Goal: Information Seeking & Learning: Learn about a topic

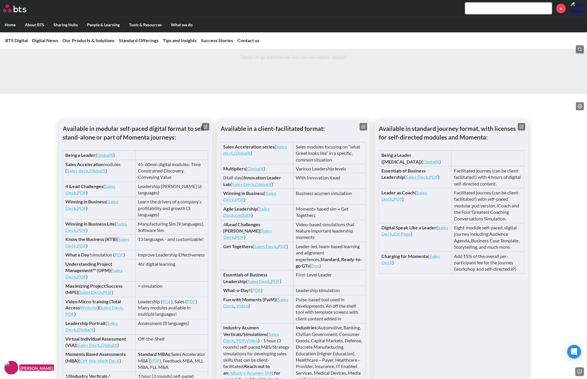
scroll to position [804, 0]
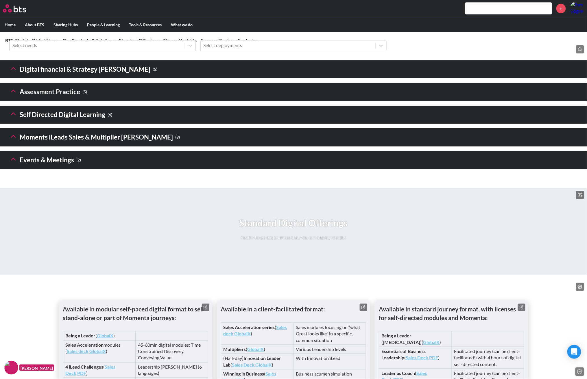
click at [12, 163] on icon at bounding box center [13, 159] width 8 height 8
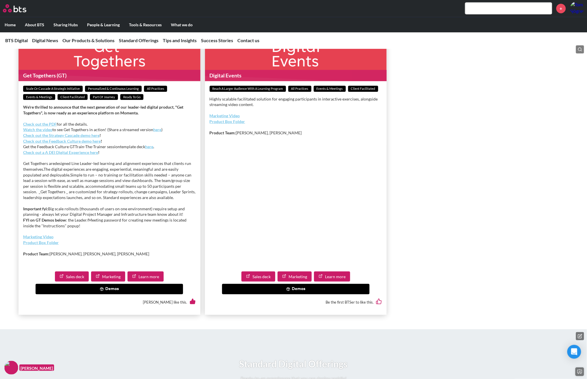
scroll to position [1057, 0]
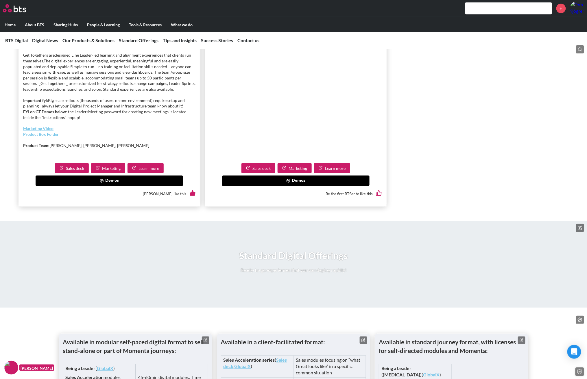
click at [152, 174] on link "Learn more" at bounding box center [146, 168] width 36 height 10
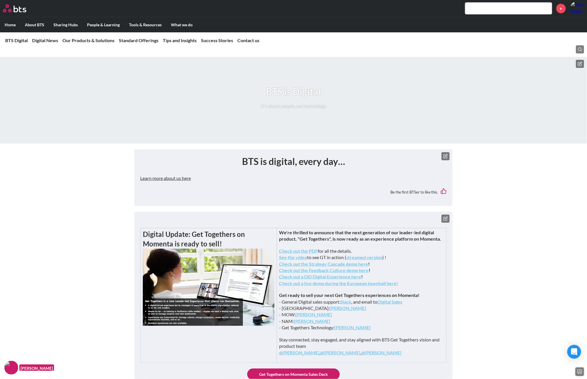
drag, startPoint x: 167, startPoint y: 0, endPoint x: 245, endPoint y: 10, distance: 79.0
click at [245, 10] on div "+" at bounding box center [310, 8] width 547 height 14
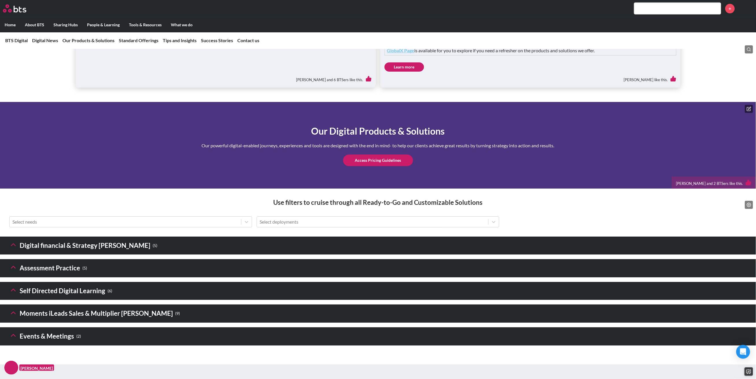
scroll to position [723, 0]
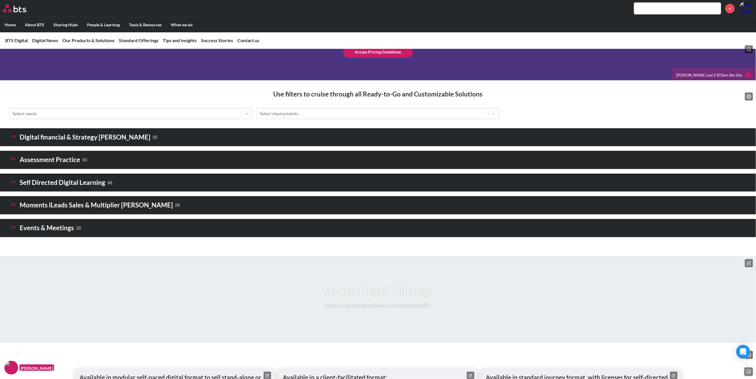
click at [15, 141] on icon at bounding box center [13, 136] width 8 height 8
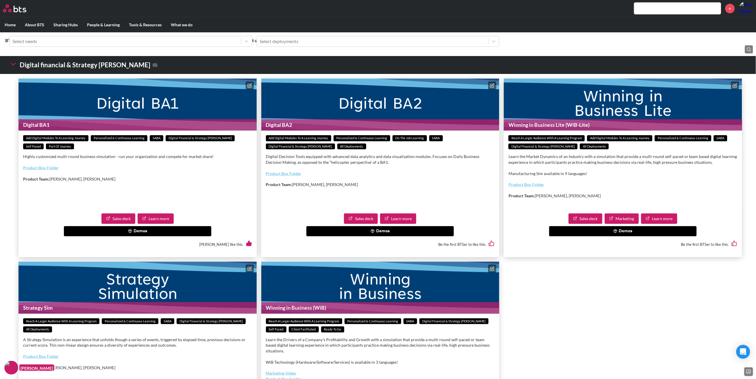
scroll to position [831, 0]
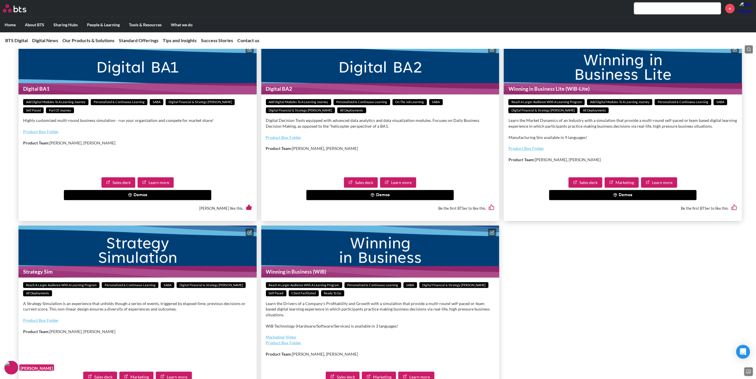
click at [149, 201] on button "Demos" at bounding box center [137, 195] width 147 height 10
click at [307, 152] on p "Product Team: Dillon Lee, Piet Kreyns" at bounding box center [380, 149] width 229 height 6
click at [621, 201] on button "Demos" at bounding box center [622, 195] width 147 height 10
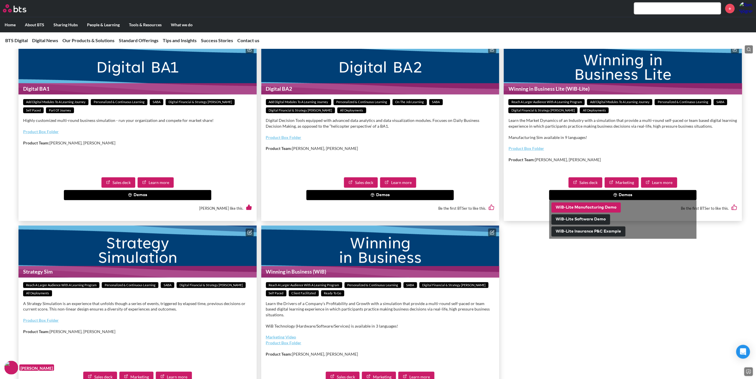
click at [580, 213] on button "WiB-Lite Manufacturing Demo" at bounding box center [586, 208] width 69 height 10
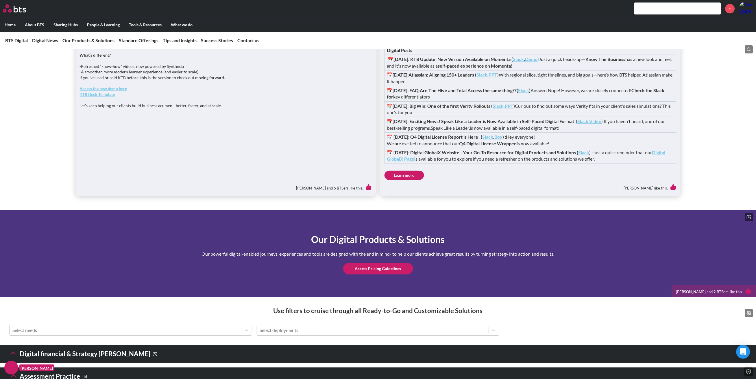
scroll to position [614, 0]
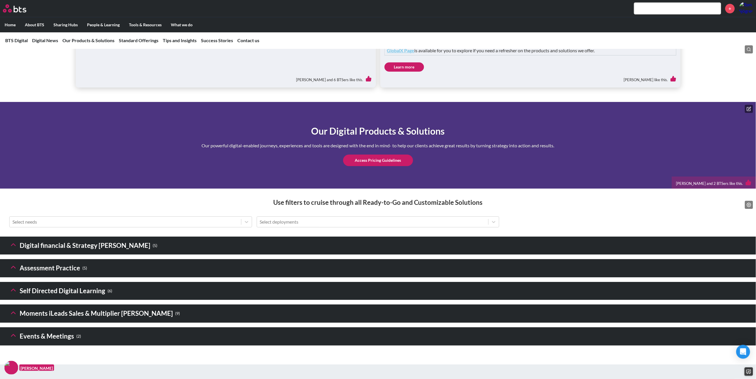
click at [158, 255] on header "Digital financial & Strategy Sims ( 5 )" at bounding box center [378, 246] width 756 height 18
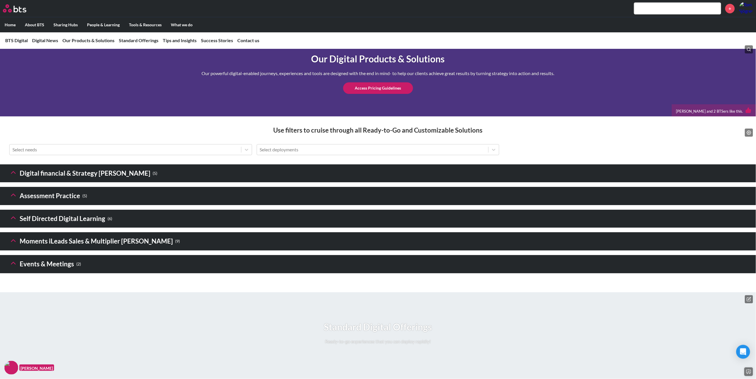
click at [14, 245] on icon at bounding box center [13, 241] width 8 height 8
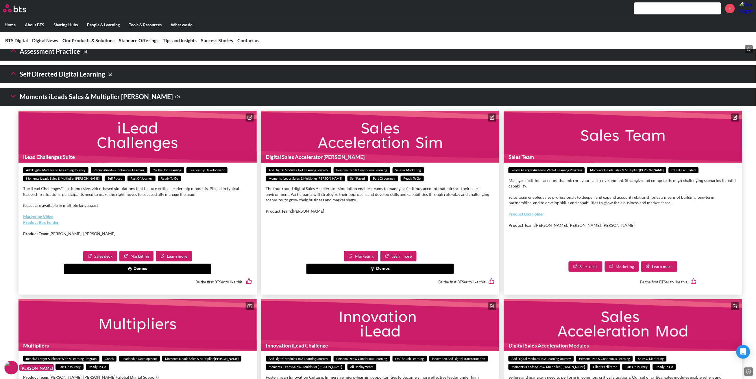
scroll to position [903, 0]
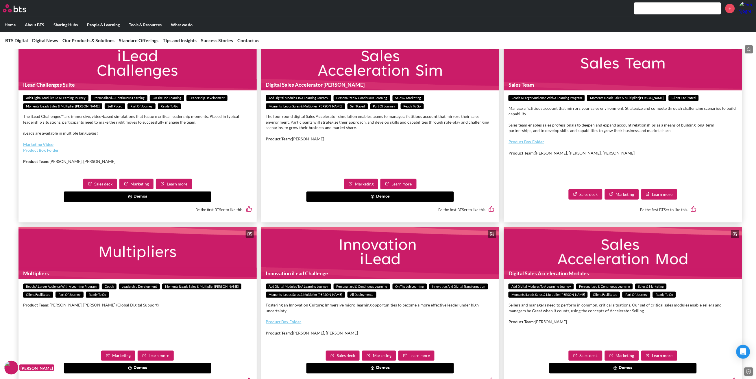
click at [151, 202] on button "Demos" at bounding box center [137, 197] width 147 height 10
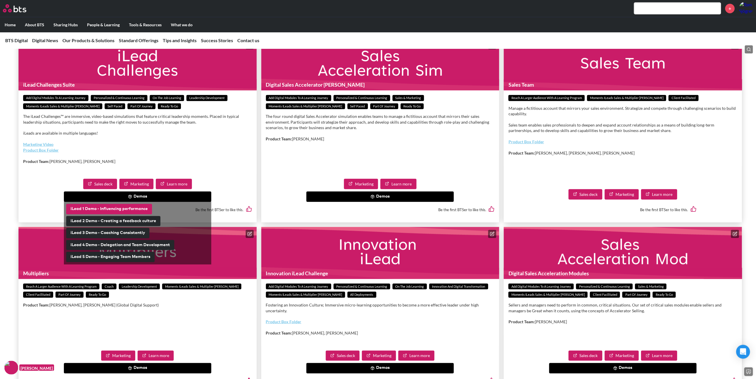
click at [127, 215] on button "iLead 1 Demo - Influencing performance" at bounding box center [109, 209] width 86 height 10
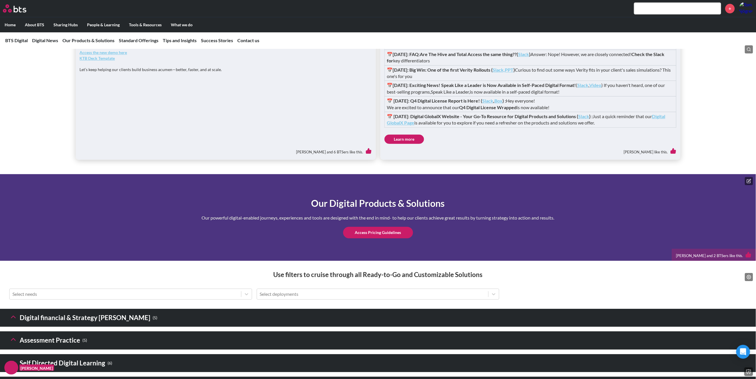
scroll to position [723, 0]
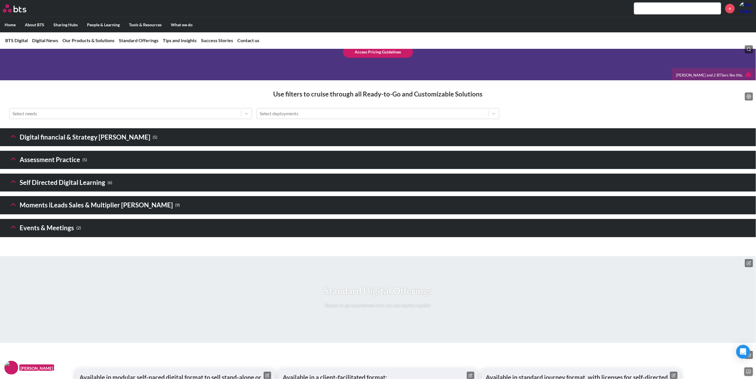
click at [13, 228] on polyline at bounding box center [13, 227] width 4 height 2
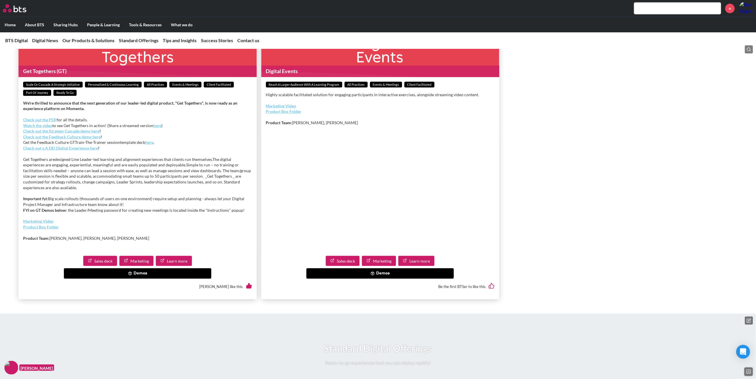
scroll to position [976, 0]
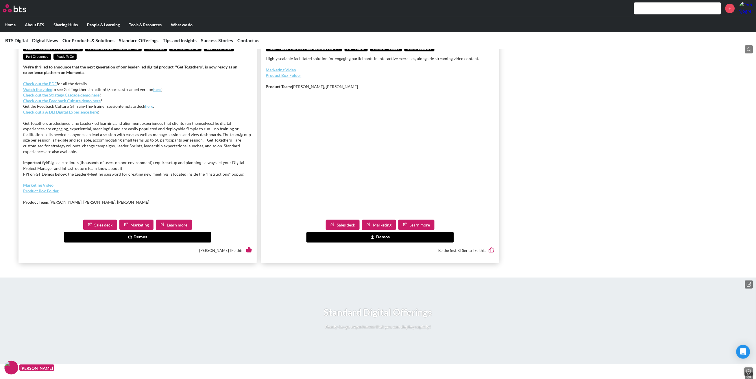
click at [375, 240] on icon at bounding box center [373, 238] width 4 height 4
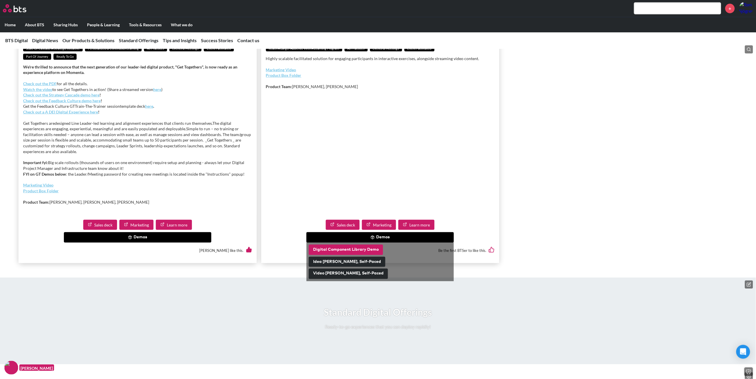
click at [347, 255] on button "Digital Component Library Demo" at bounding box center [346, 250] width 74 height 10
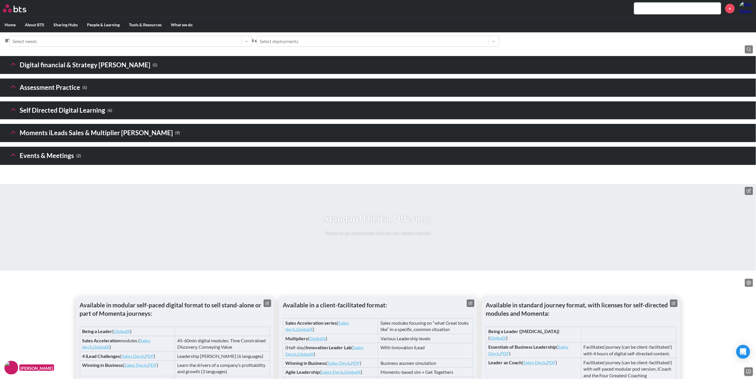
scroll to position [831, 0]
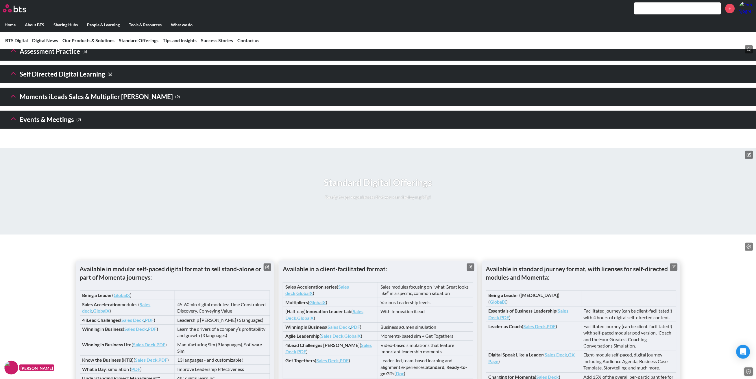
click at [14, 120] on polyline at bounding box center [13, 119] width 4 height 2
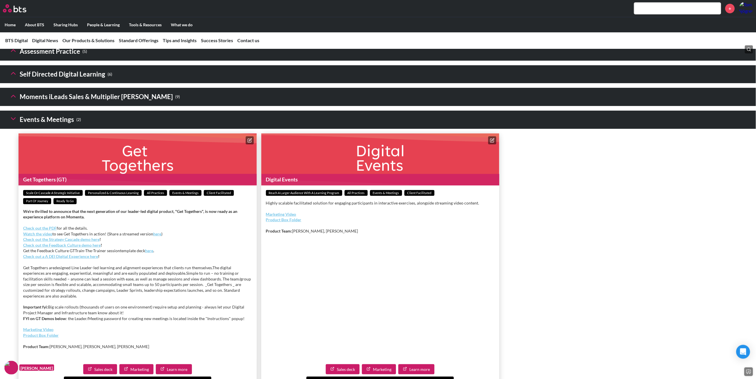
scroll to position [939, 0]
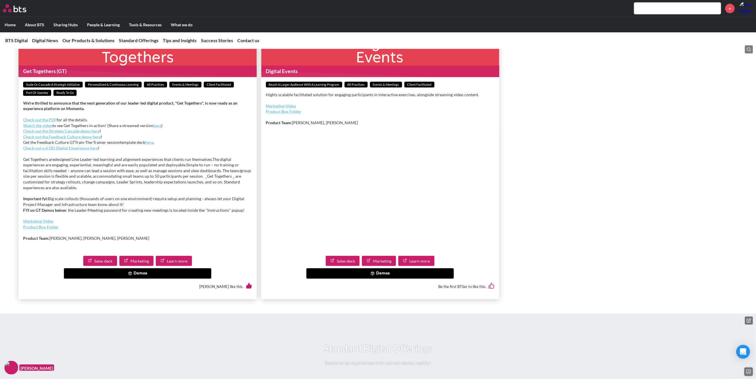
click at [165, 279] on button "Demos" at bounding box center [137, 274] width 147 height 10
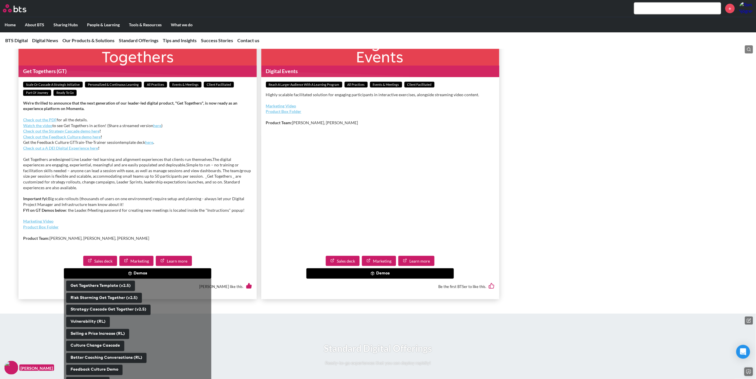
scroll to position [1012, 0]
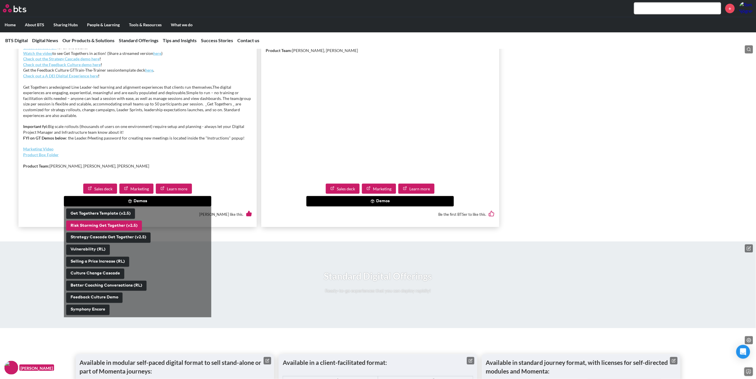
click at [110, 231] on button "Risk Storming Get Together (v2.5)" at bounding box center [104, 226] width 76 height 10
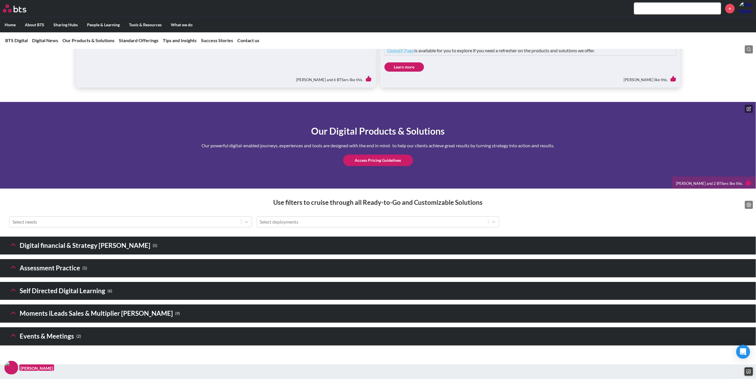
scroll to position [795, 0]
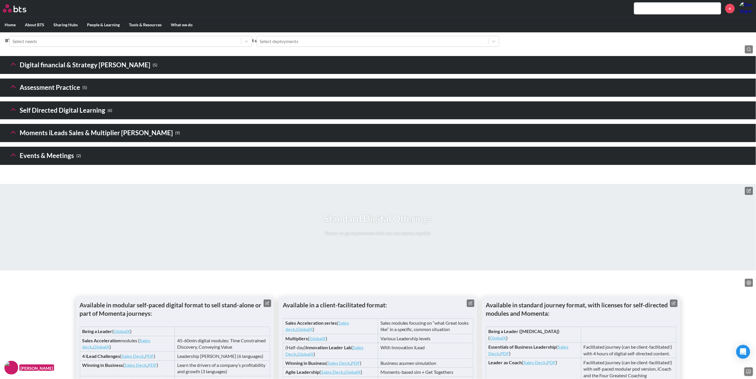
click at [10, 136] on icon at bounding box center [13, 132] width 8 height 8
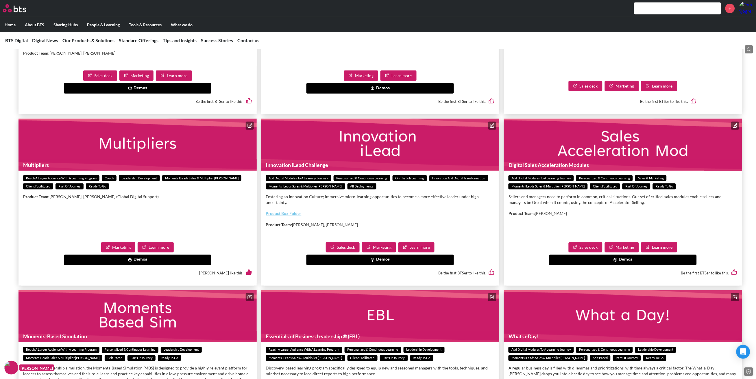
scroll to position [1084, 0]
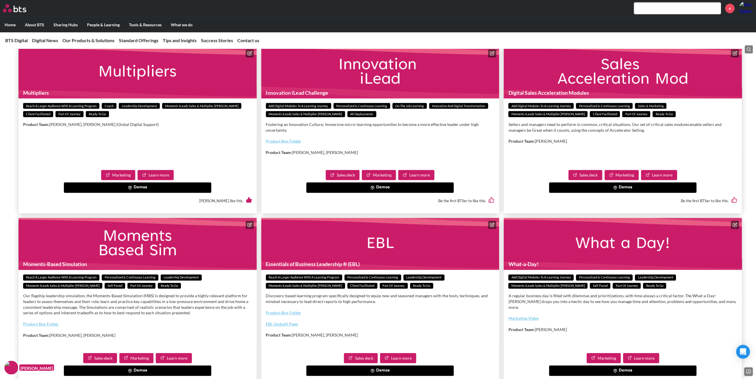
click at [382, 193] on button "Demos" at bounding box center [380, 188] width 147 height 10
click at [359, 206] on button "Fostering an Innovation Culture iLead" at bounding box center [350, 200] width 83 height 10
